Goal: Information Seeking & Learning: Learn about a topic

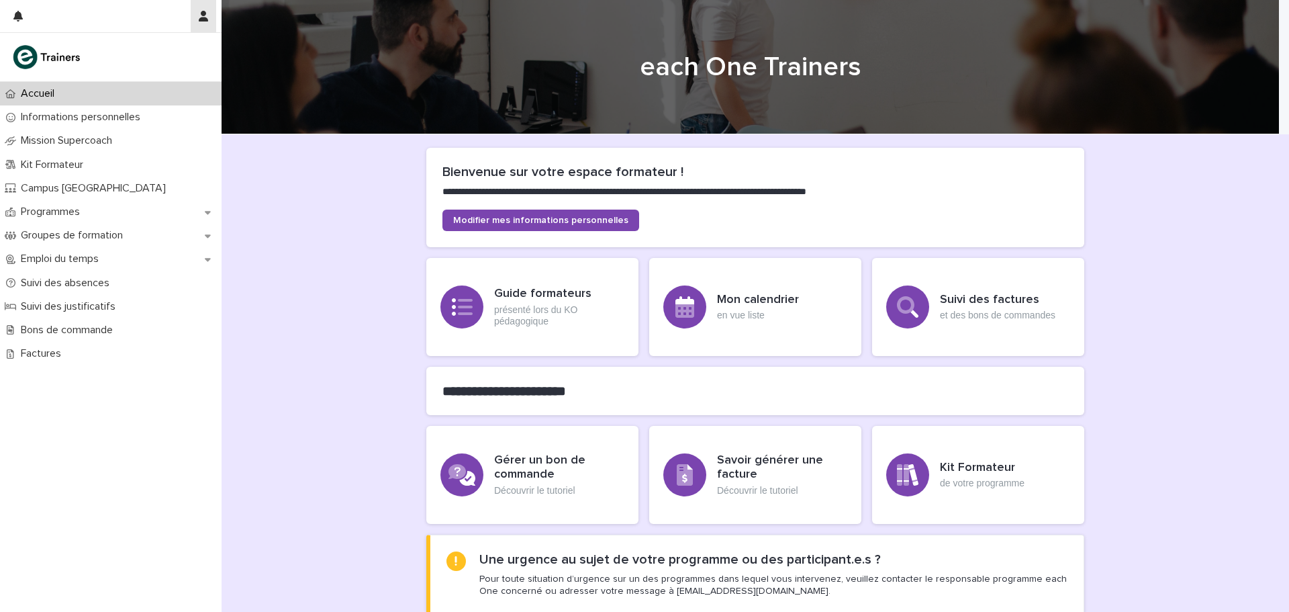
click at [203, 19] on icon "button" at bounding box center [203, 16] width 9 height 11
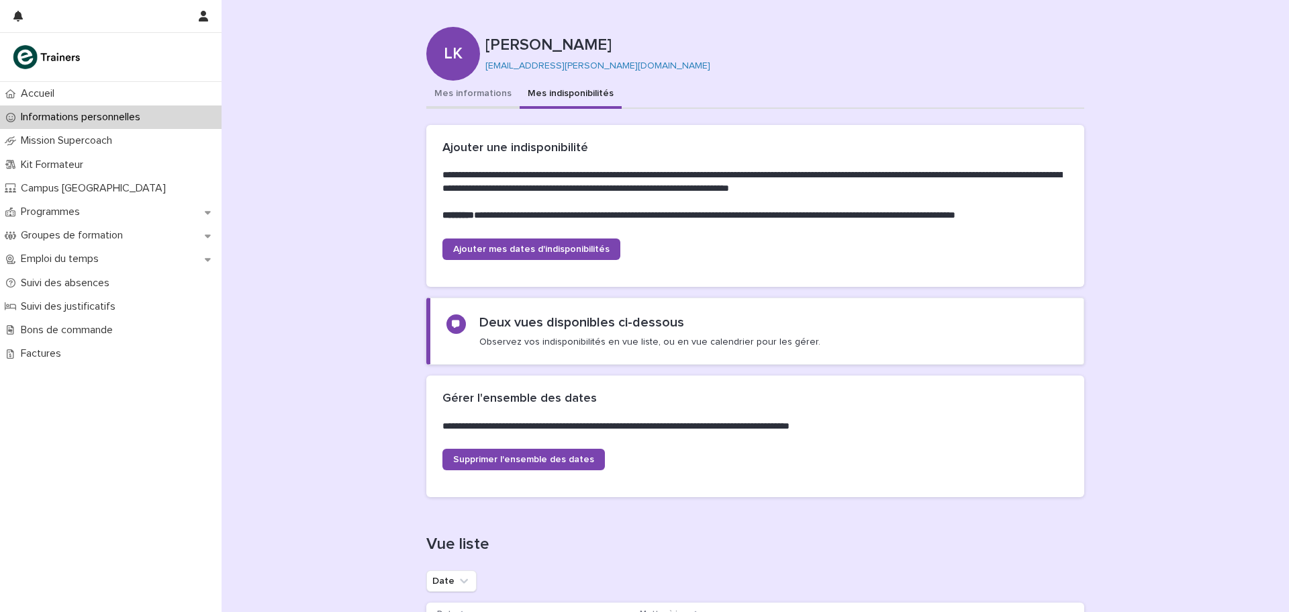
click at [485, 89] on button "Mes informations" at bounding box center [472, 95] width 93 height 28
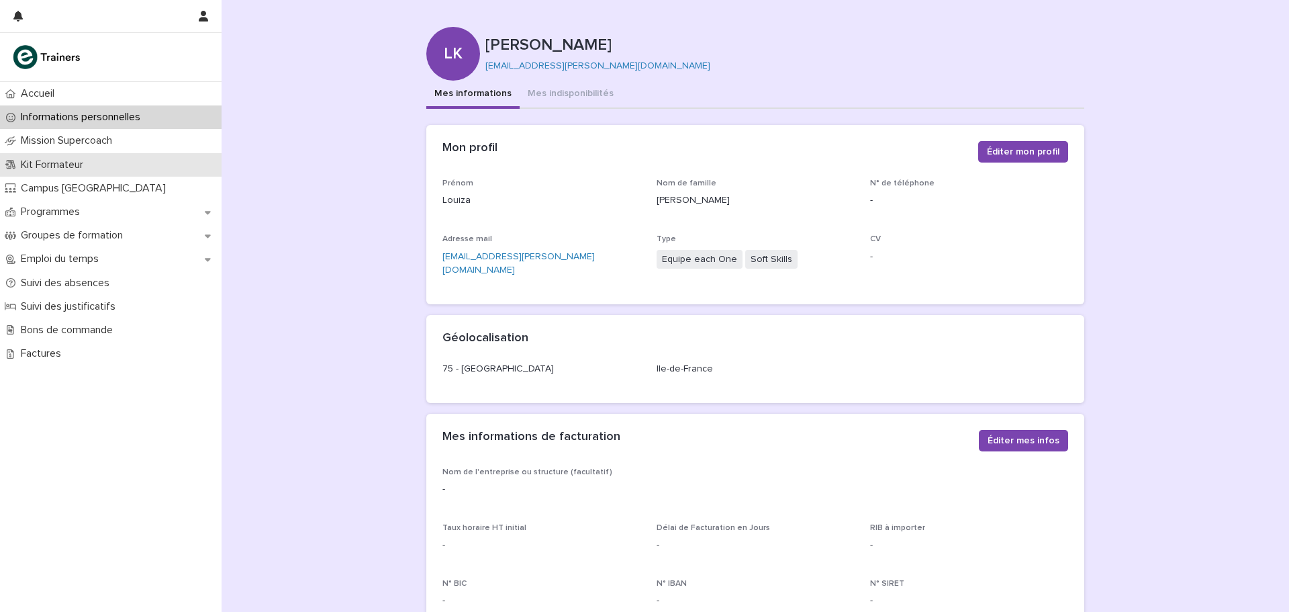
click at [72, 165] on p "Kit Formateur" at bounding box center [54, 164] width 79 height 13
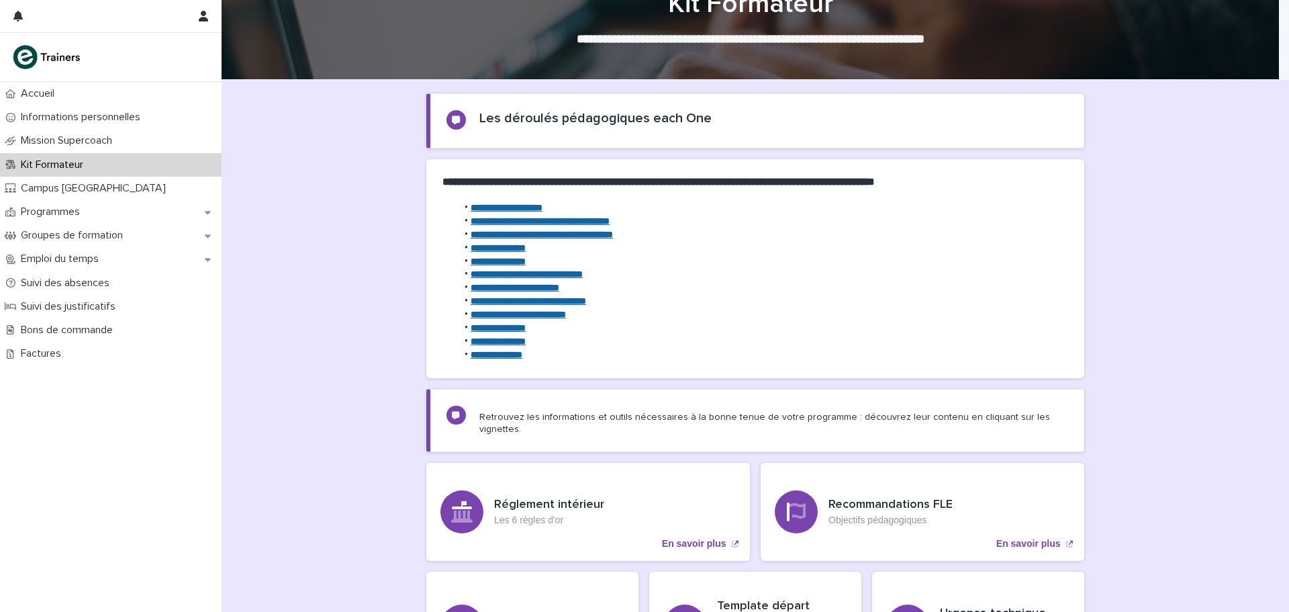
scroll to position [66, 0]
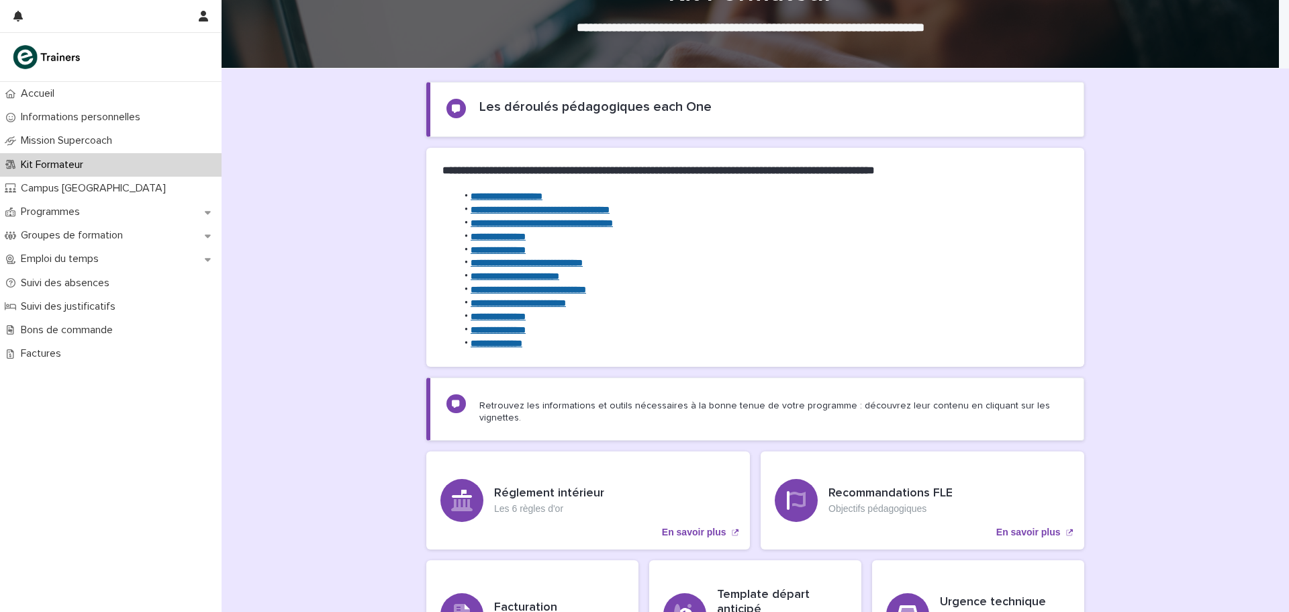
click at [527, 261] on strong "**********" at bounding box center [527, 262] width 112 height 9
click at [122, 210] on div "Programmes" at bounding box center [111, 211] width 222 height 23
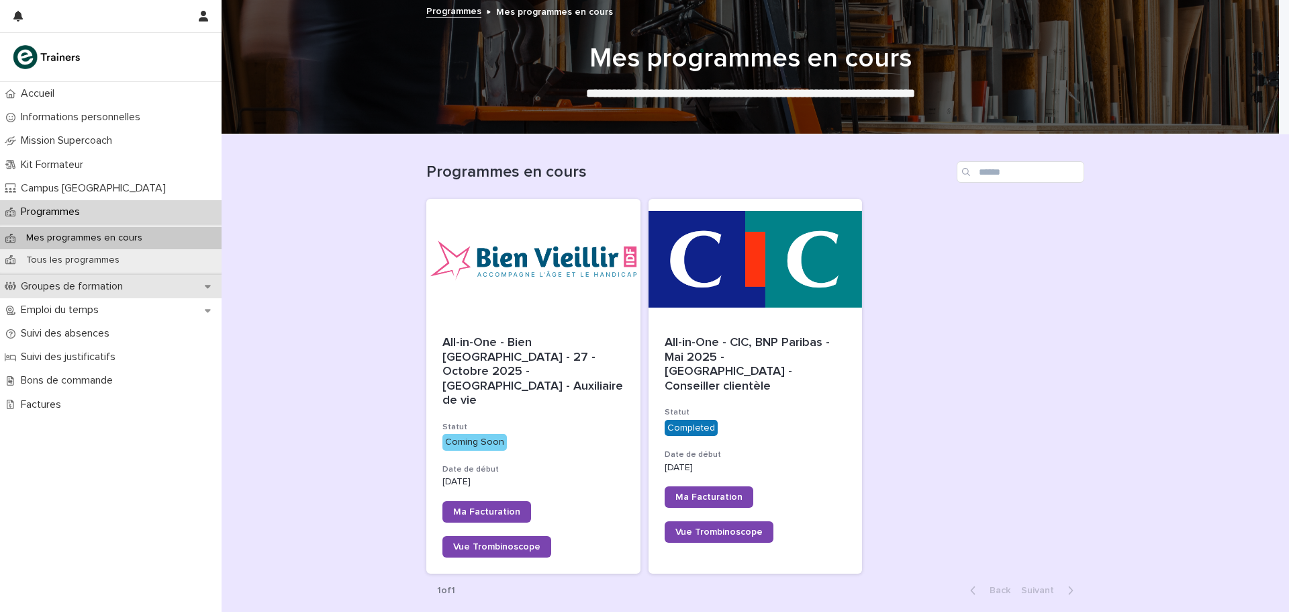
click at [133, 291] on p "Groupes de formation" at bounding box center [74, 286] width 118 height 13
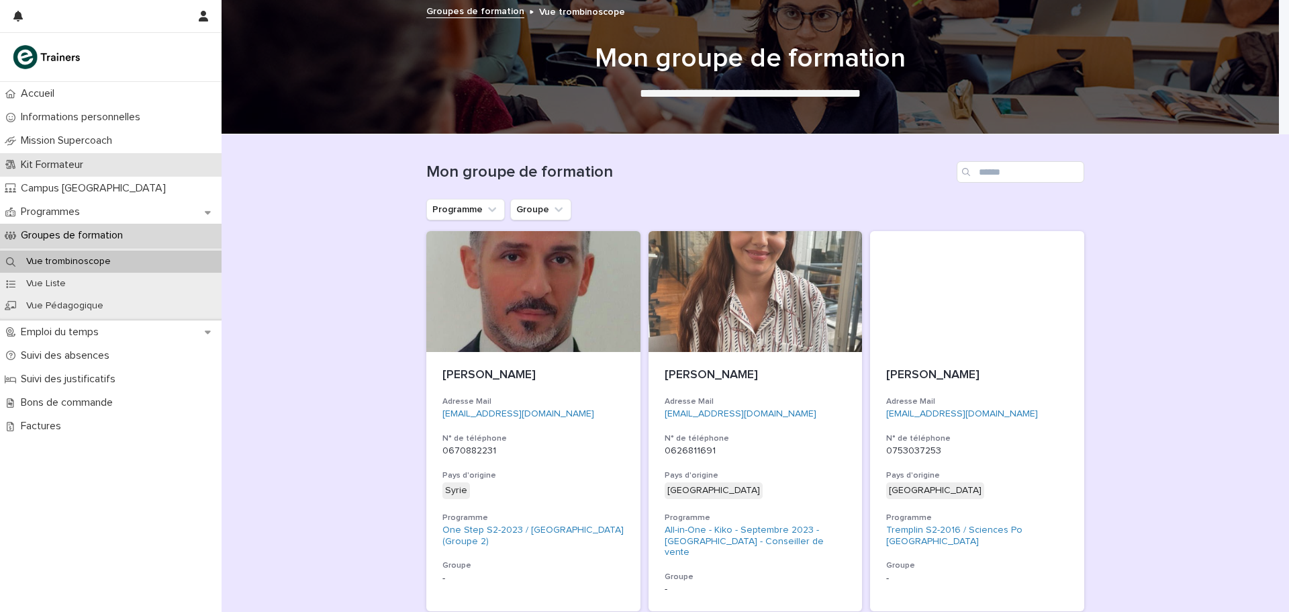
click at [88, 165] on p "Kit Formateur" at bounding box center [54, 164] width 79 height 13
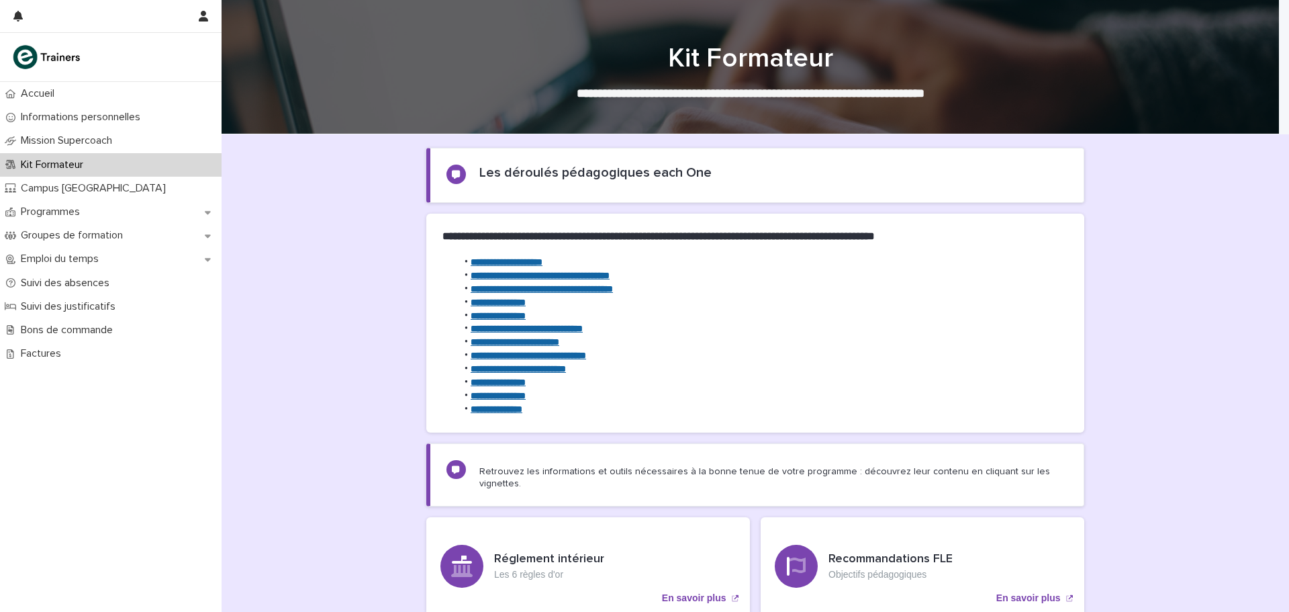
scroll to position [229, 0]
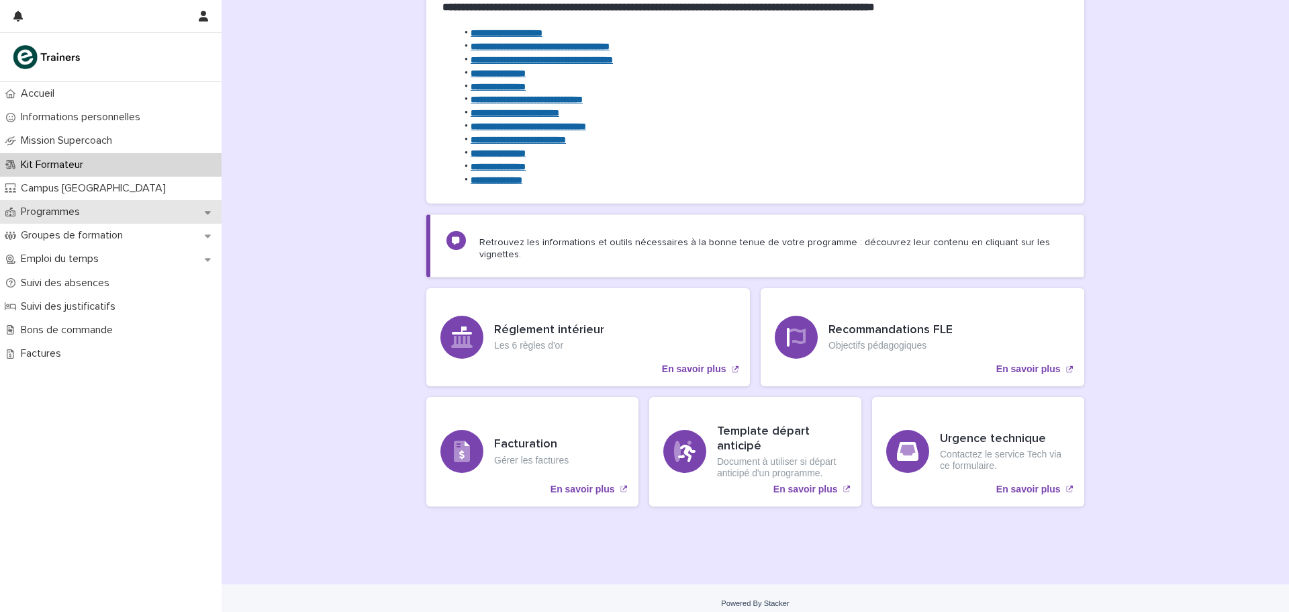
click at [54, 207] on p "Programmes" at bounding box center [52, 211] width 75 height 13
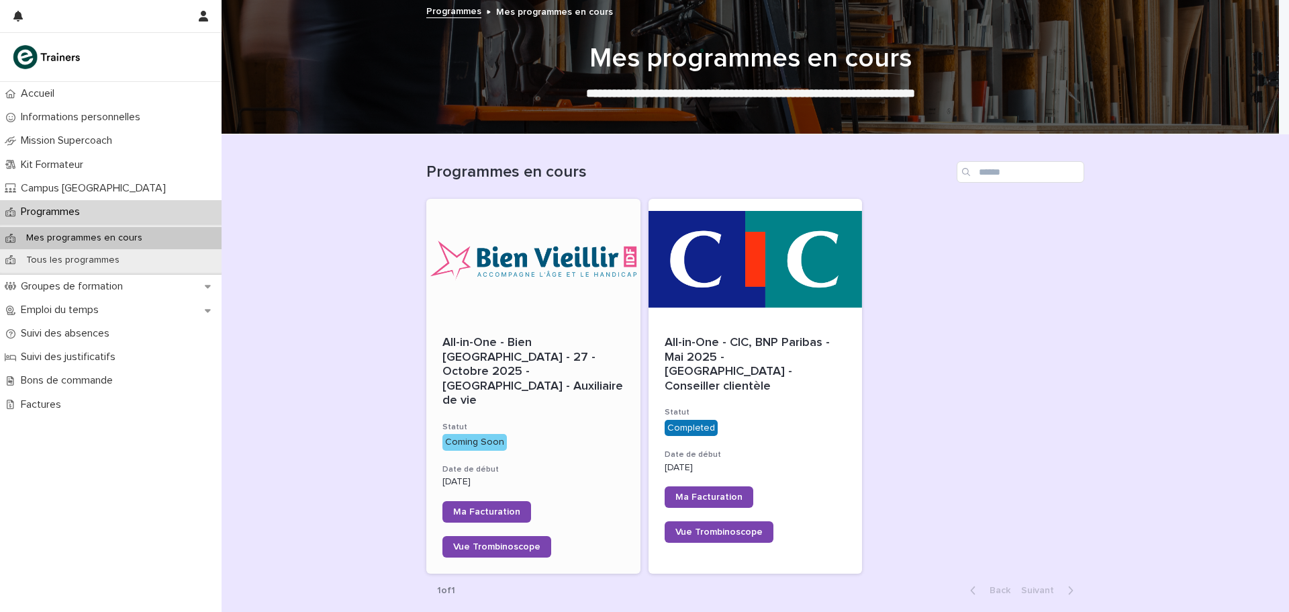
click at [467, 340] on span "All-in-One - Bien Vieillir - 27 - Octobre 2025 - Île-de-France - Auxiliaire de …" at bounding box center [534, 371] width 184 height 70
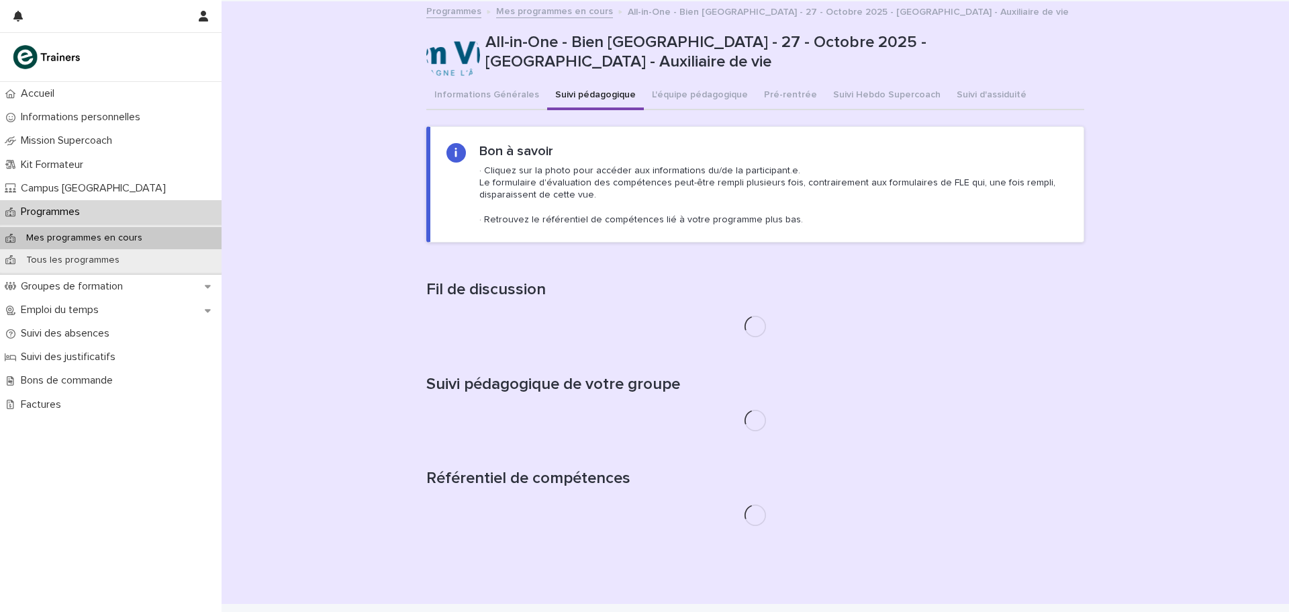
click at [597, 91] on button "Suivi pédagogique" at bounding box center [595, 96] width 97 height 28
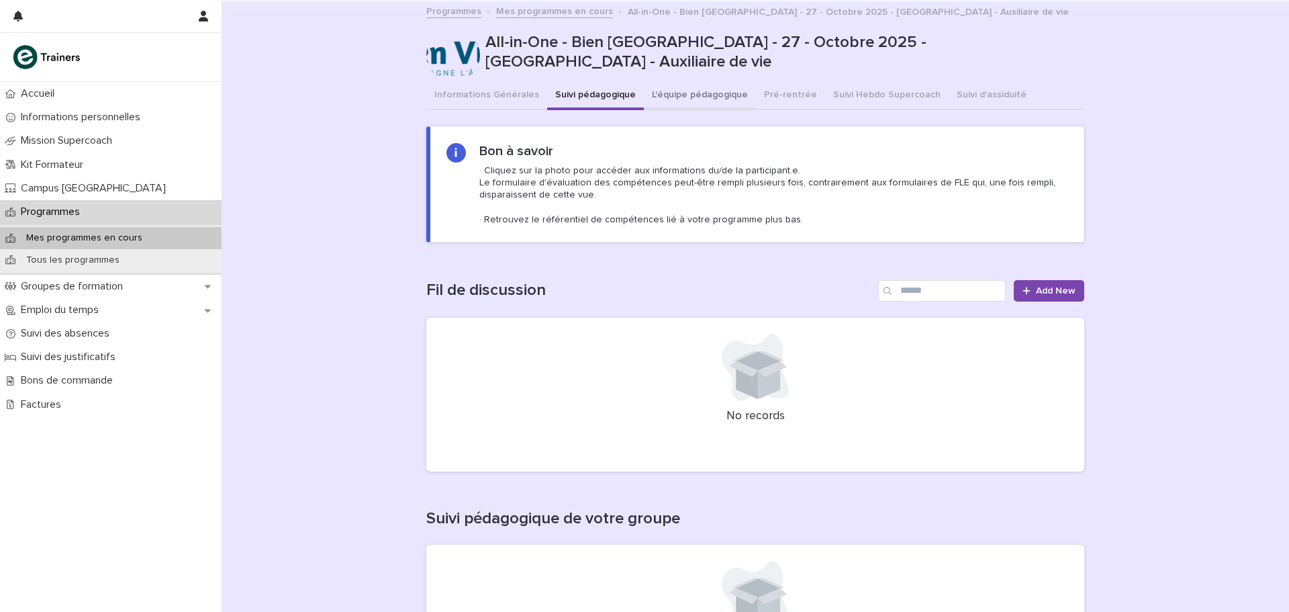
click at [691, 90] on button "L'équipe pédagogique" at bounding box center [700, 96] width 112 height 28
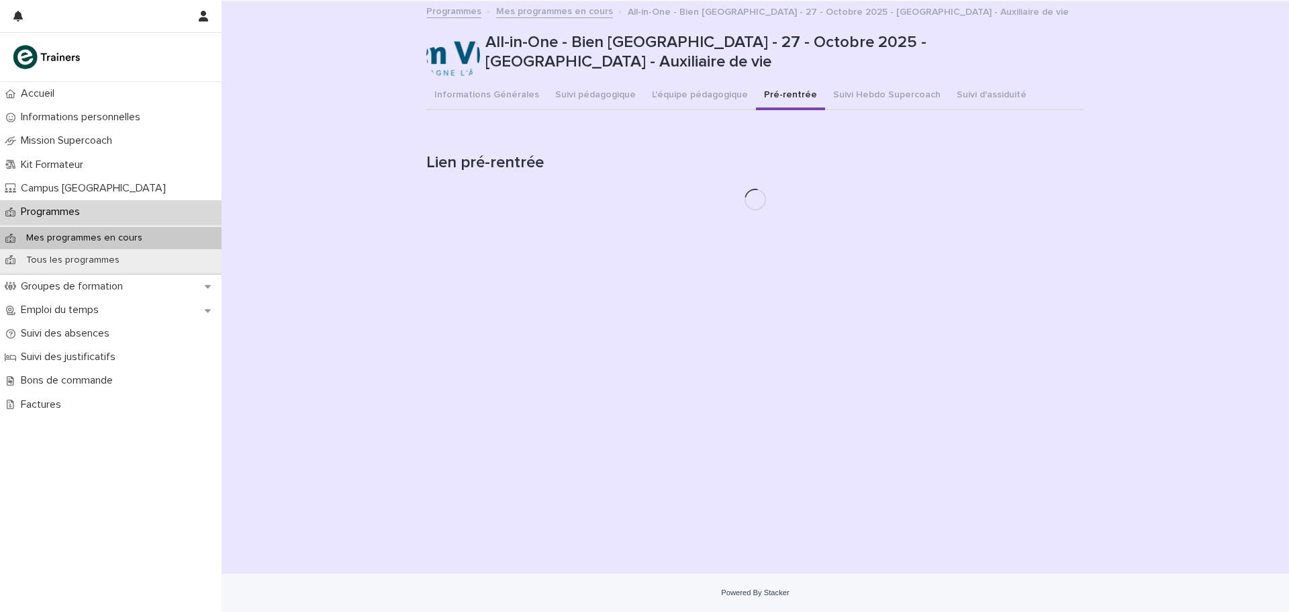
click at [775, 95] on button "Pré-rentrée" at bounding box center [790, 96] width 69 height 28
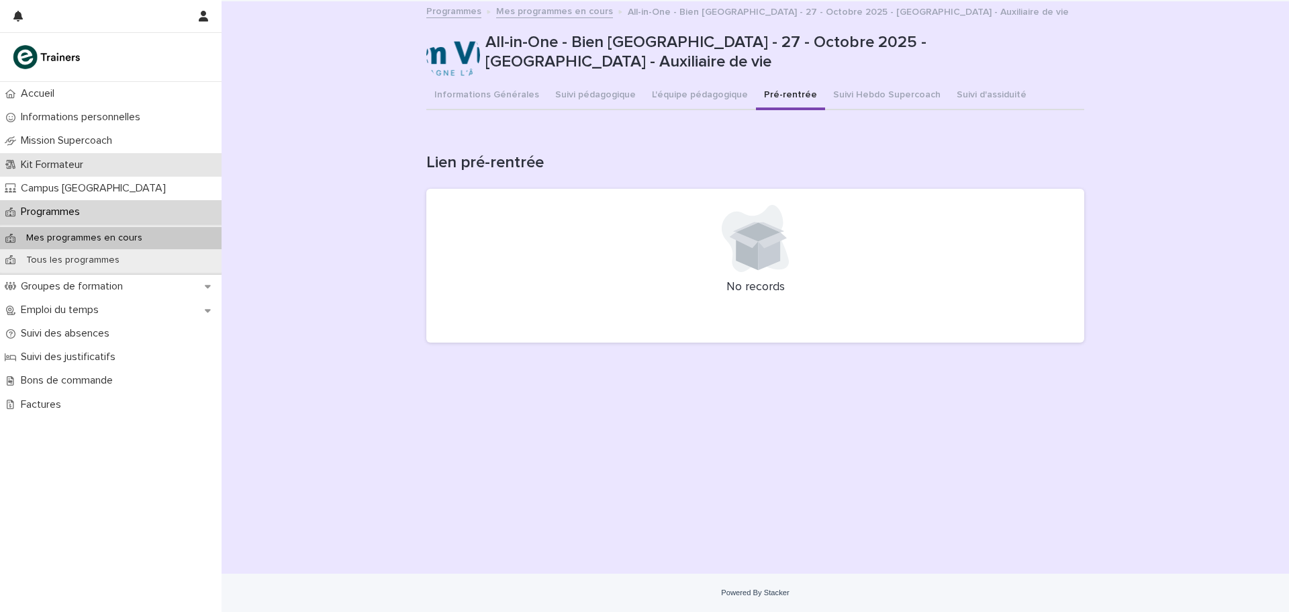
click at [130, 163] on div "Kit Formateur" at bounding box center [111, 164] width 222 height 23
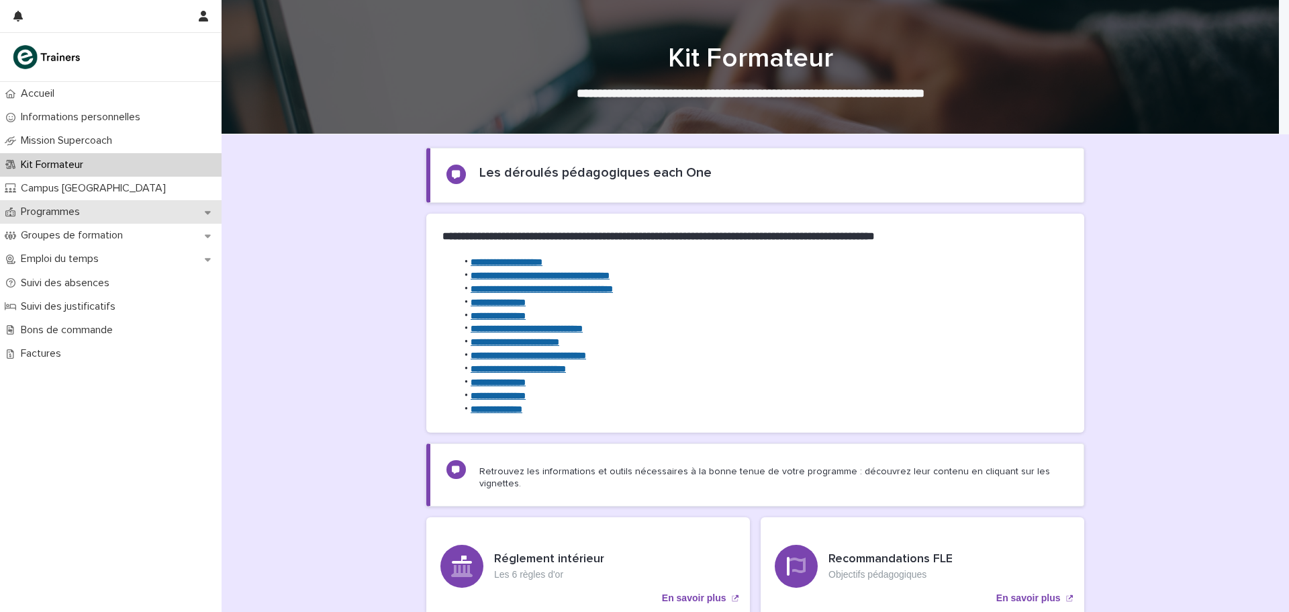
click at [68, 219] on div "Programmes" at bounding box center [111, 211] width 222 height 23
